Goal: Transaction & Acquisition: Book appointment/travel/reservation

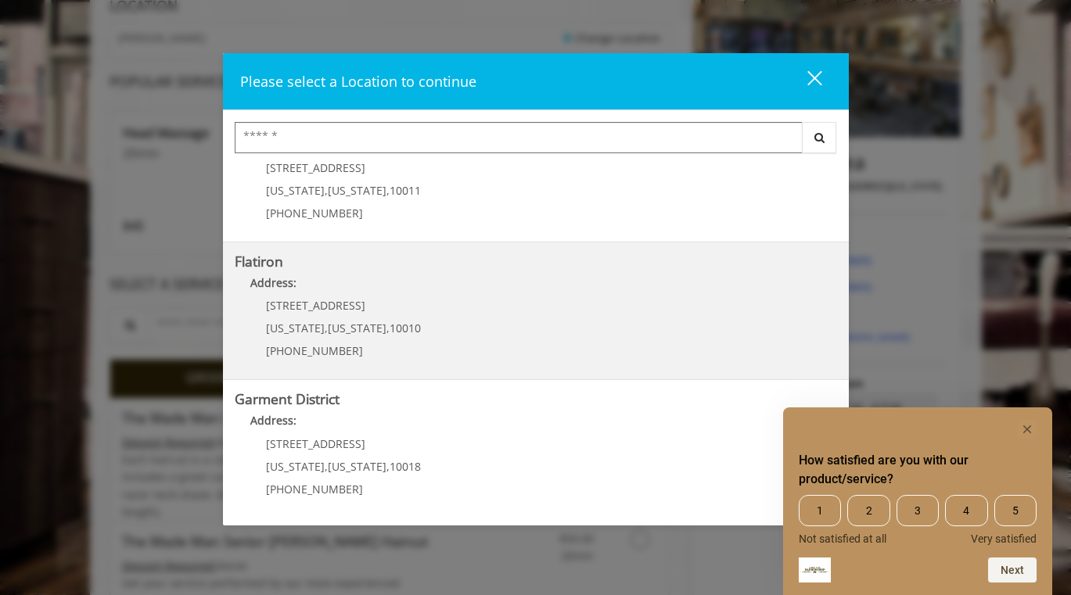
scroll to position [237, 0]
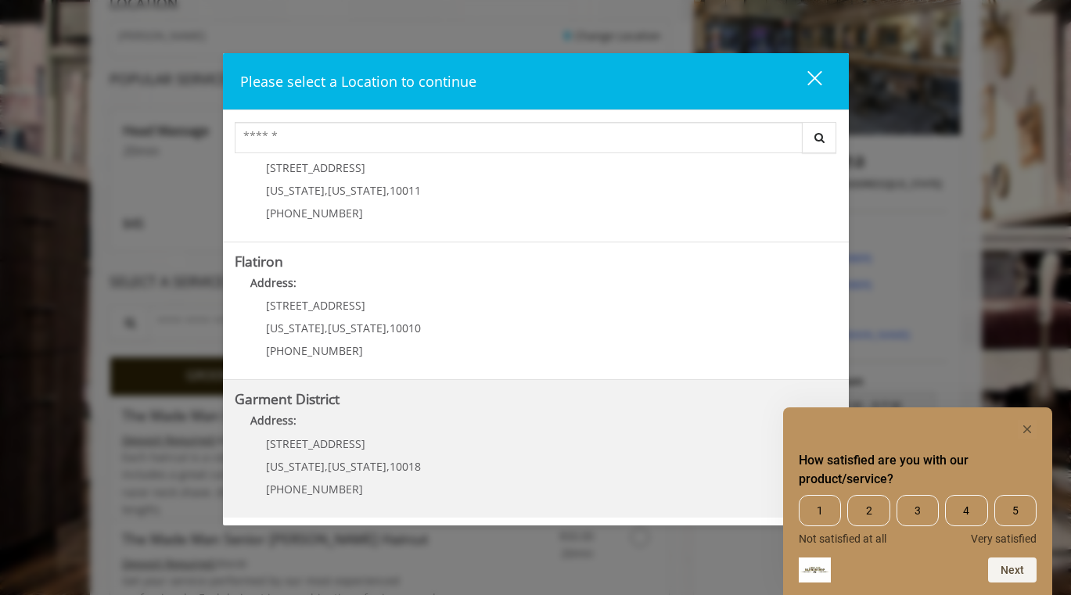
click at [465, 407] on District "Garment District Address: 1400 Broadway New York , New York , 10018 (212) 997-4…" at bounding box center [536, 449] width 602 height 114
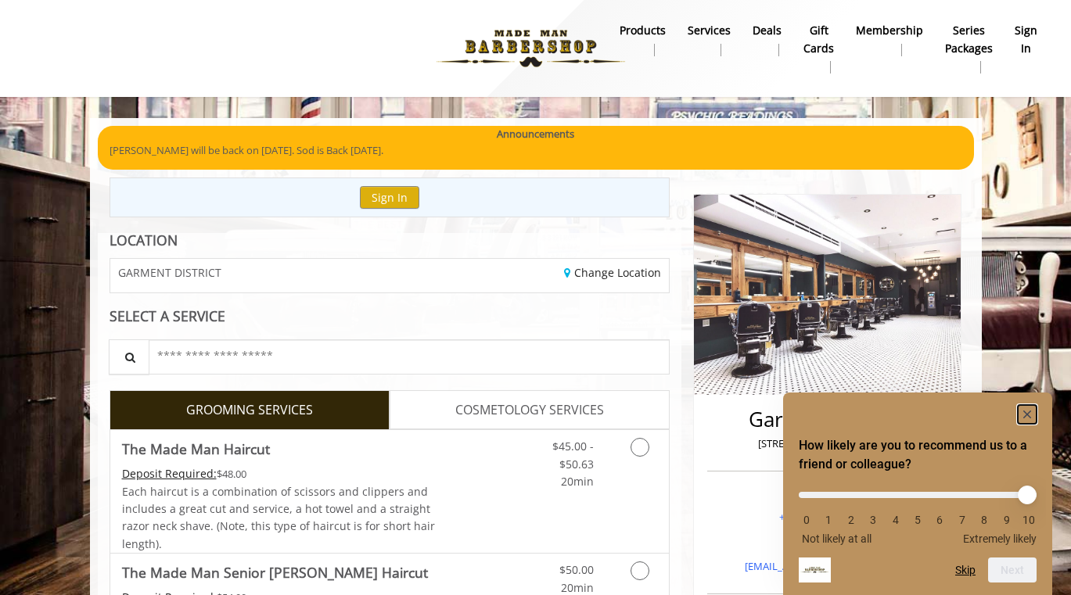
click at [1032, 414] on rect "Hide survey" at bounding box center [1027, 414] width 19 height 19
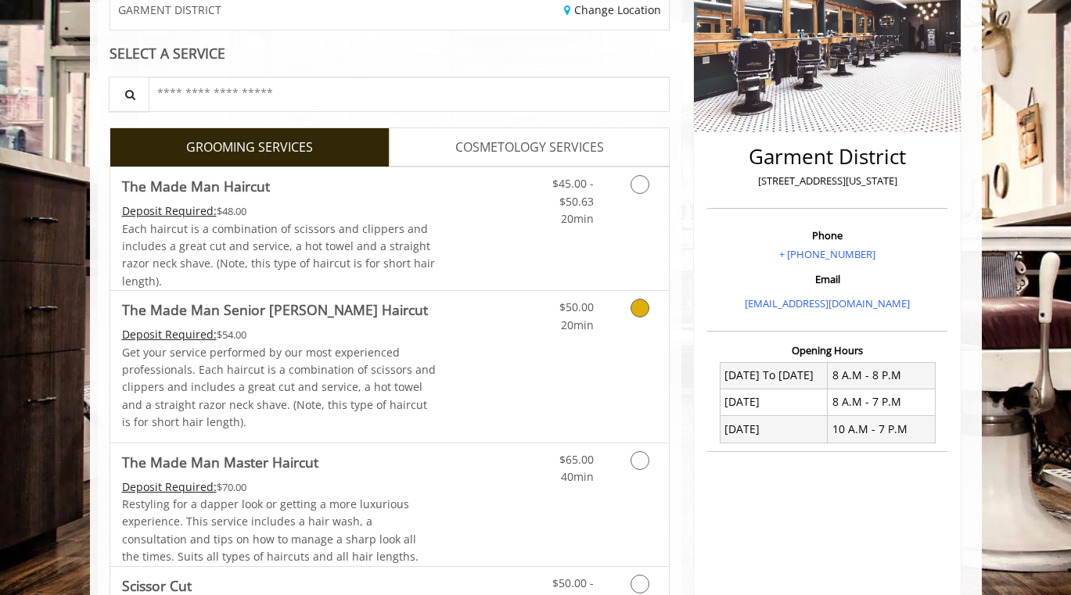
scroll to position [230, 0]
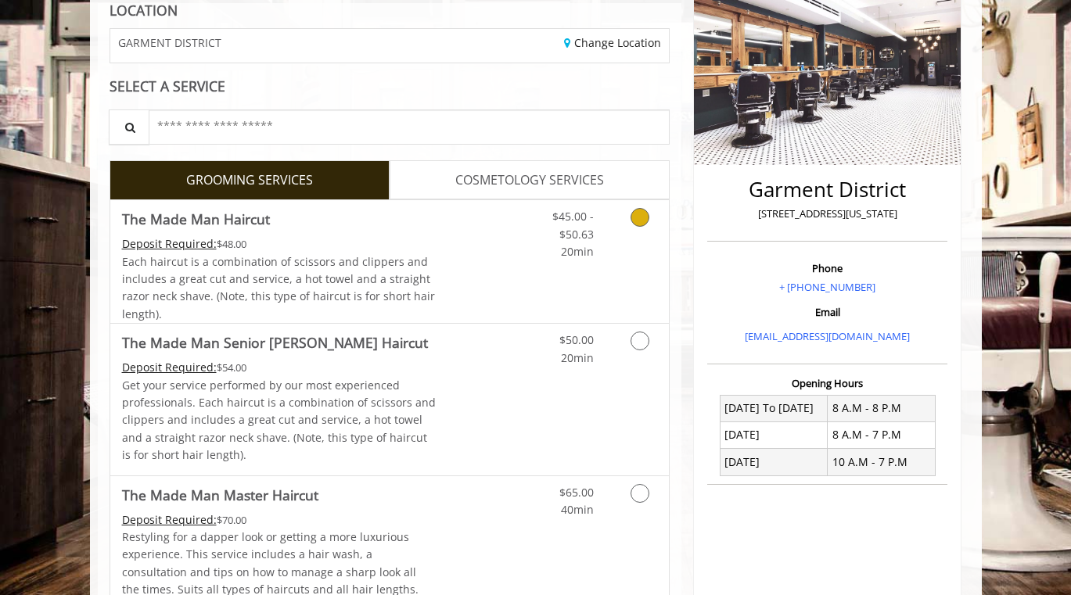
click at [641, 224] on icon "Grooming services" at bounding box center [639, 217] width 19 height 19
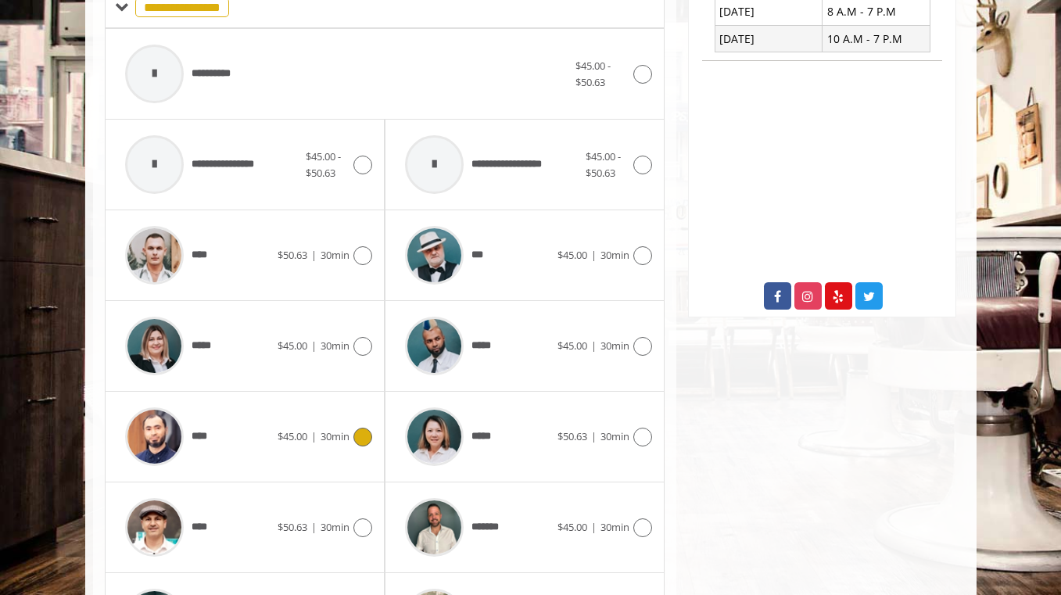
scroll to position [652, 0]
